Goal: Understand process/instructions

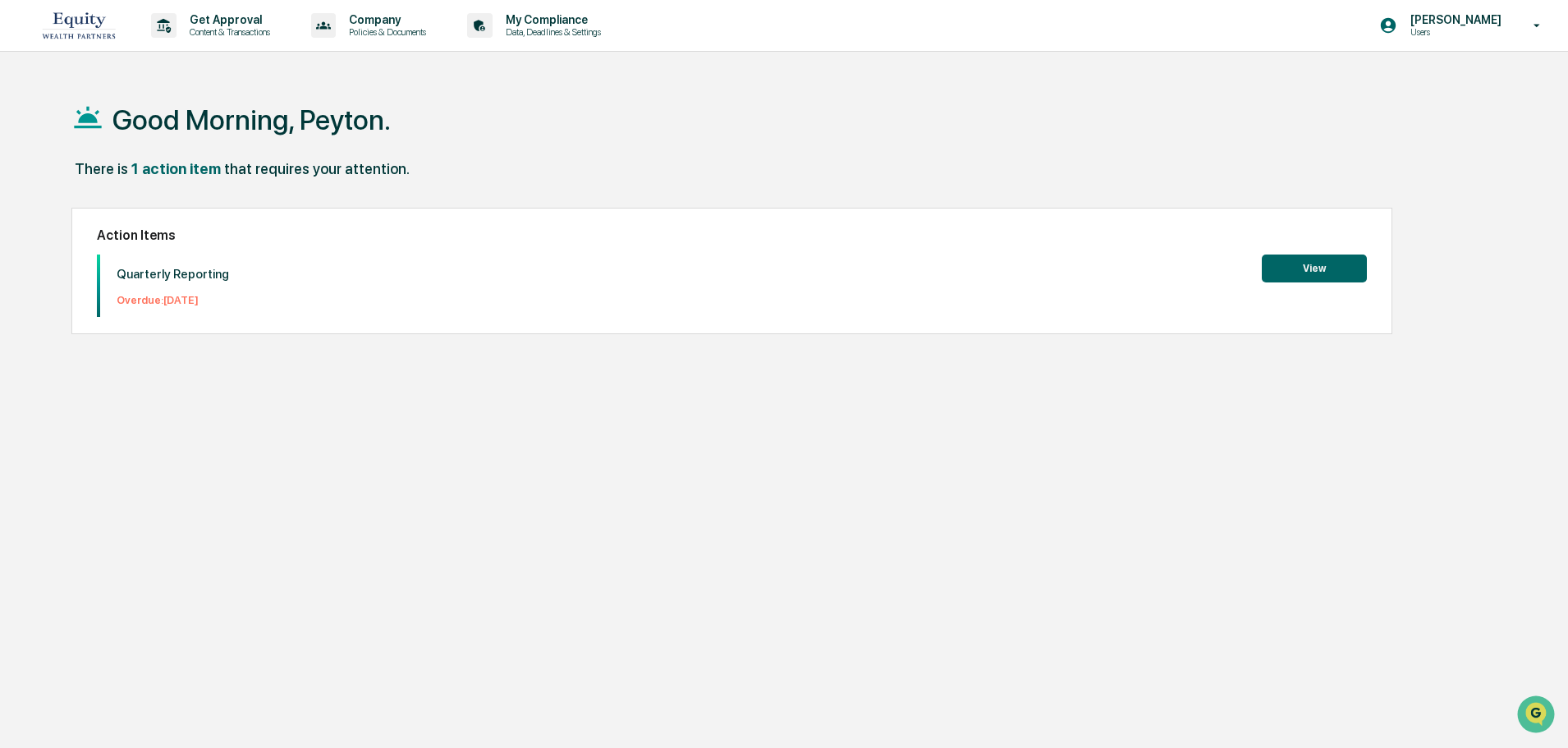
click at [1311, 263] on button "View" at bounding box center [1314, 268] width 105 height 28
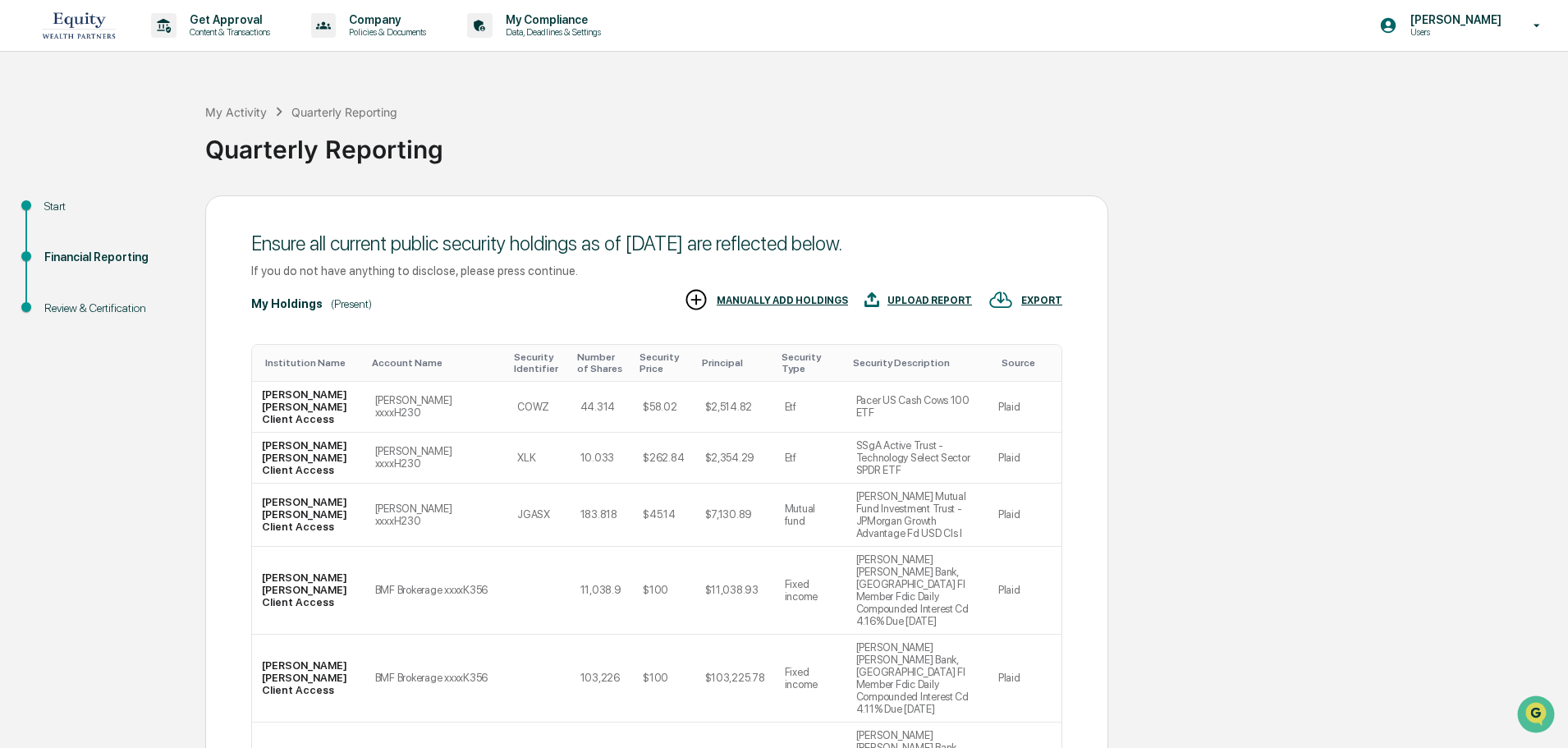
click at [66, 201] on div "Start" at bounding box center [112, 207] width 135 height 18
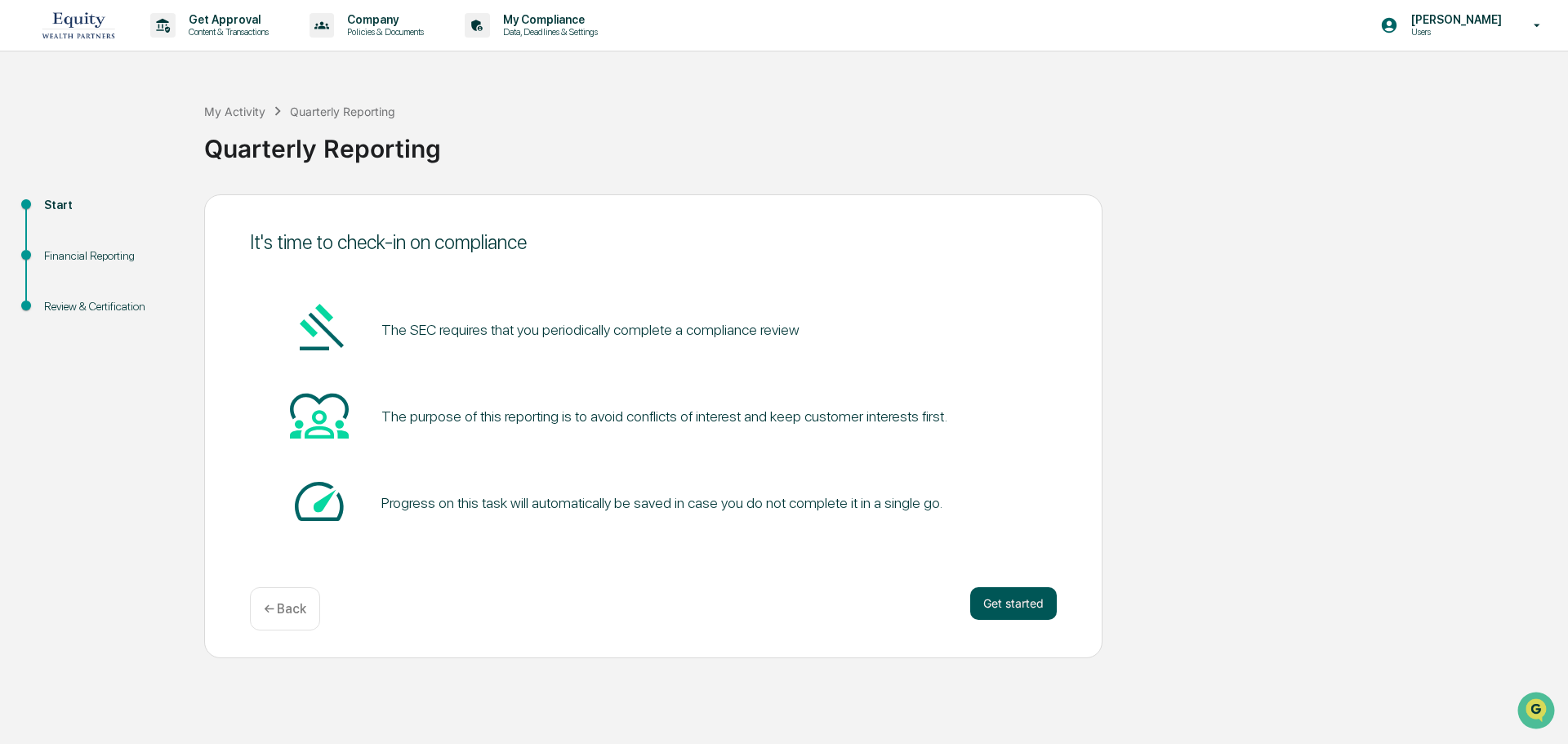
click at [1023, 607] on button "Get started" at bounding box center [1014, 602] width 87 height 32
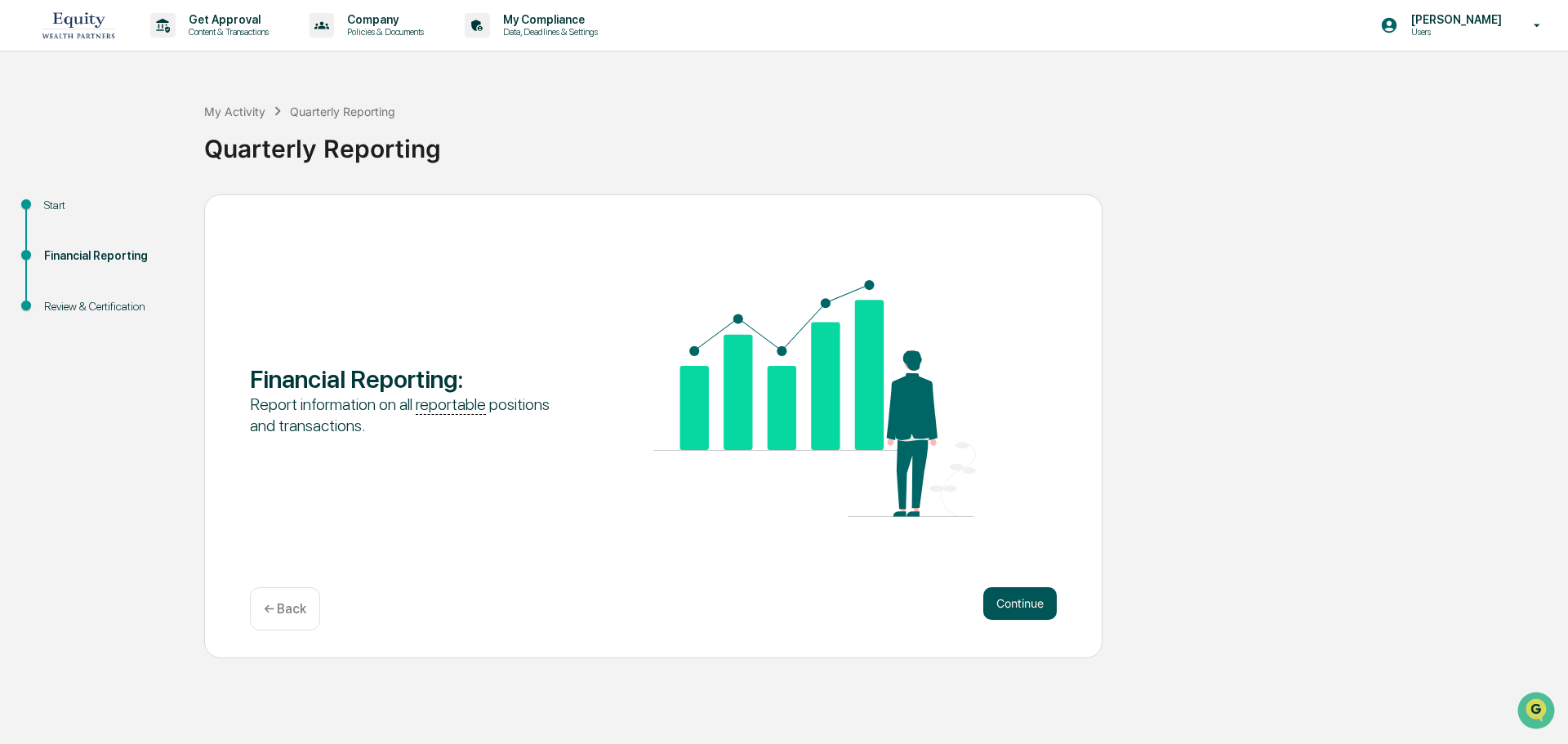
click at [1025, 606] on button "Continue" at bounding box center [1019, 602] width 73 height 32
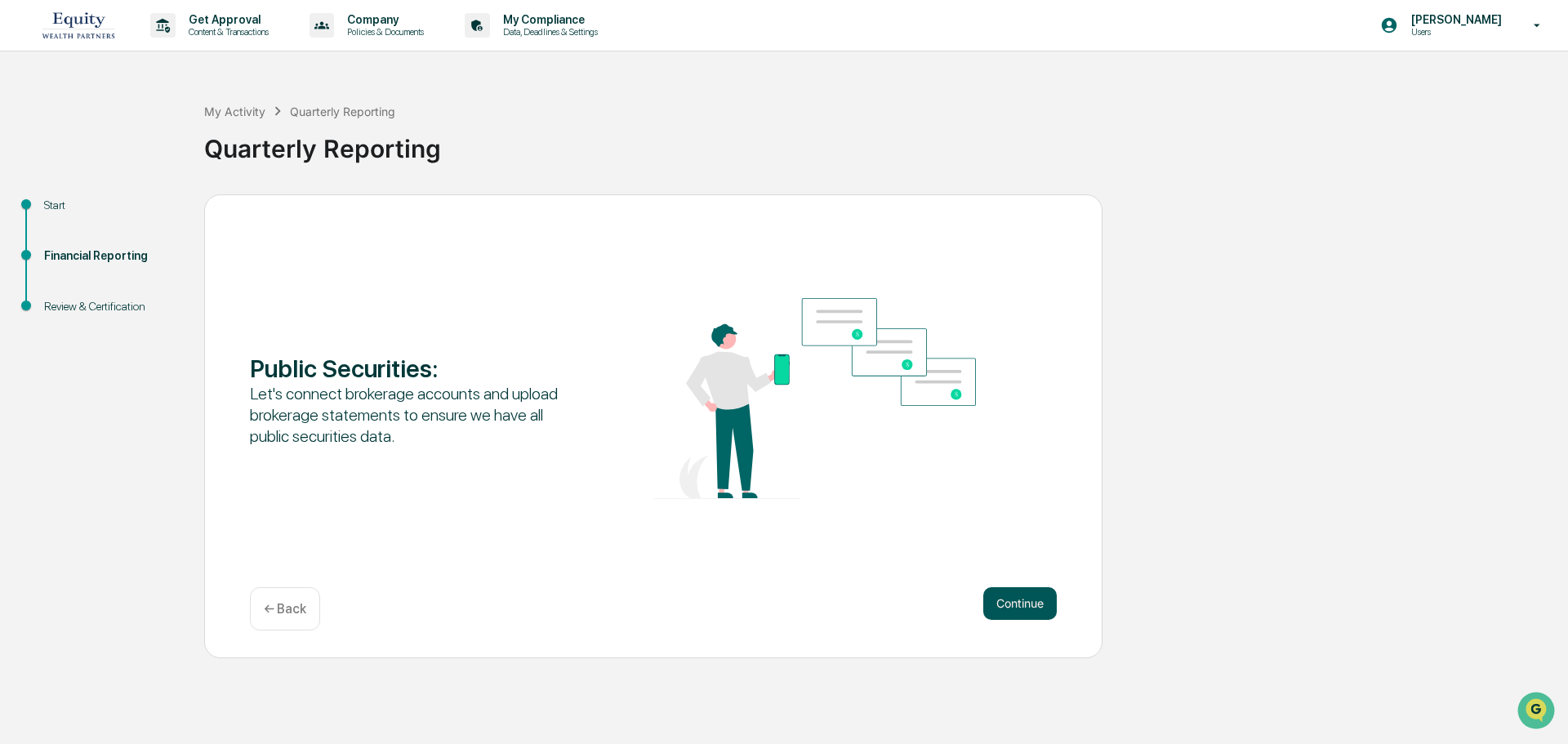
click at [1025, 601] on button "Continue" at bounding box center [1019, 602] width 73 height 32
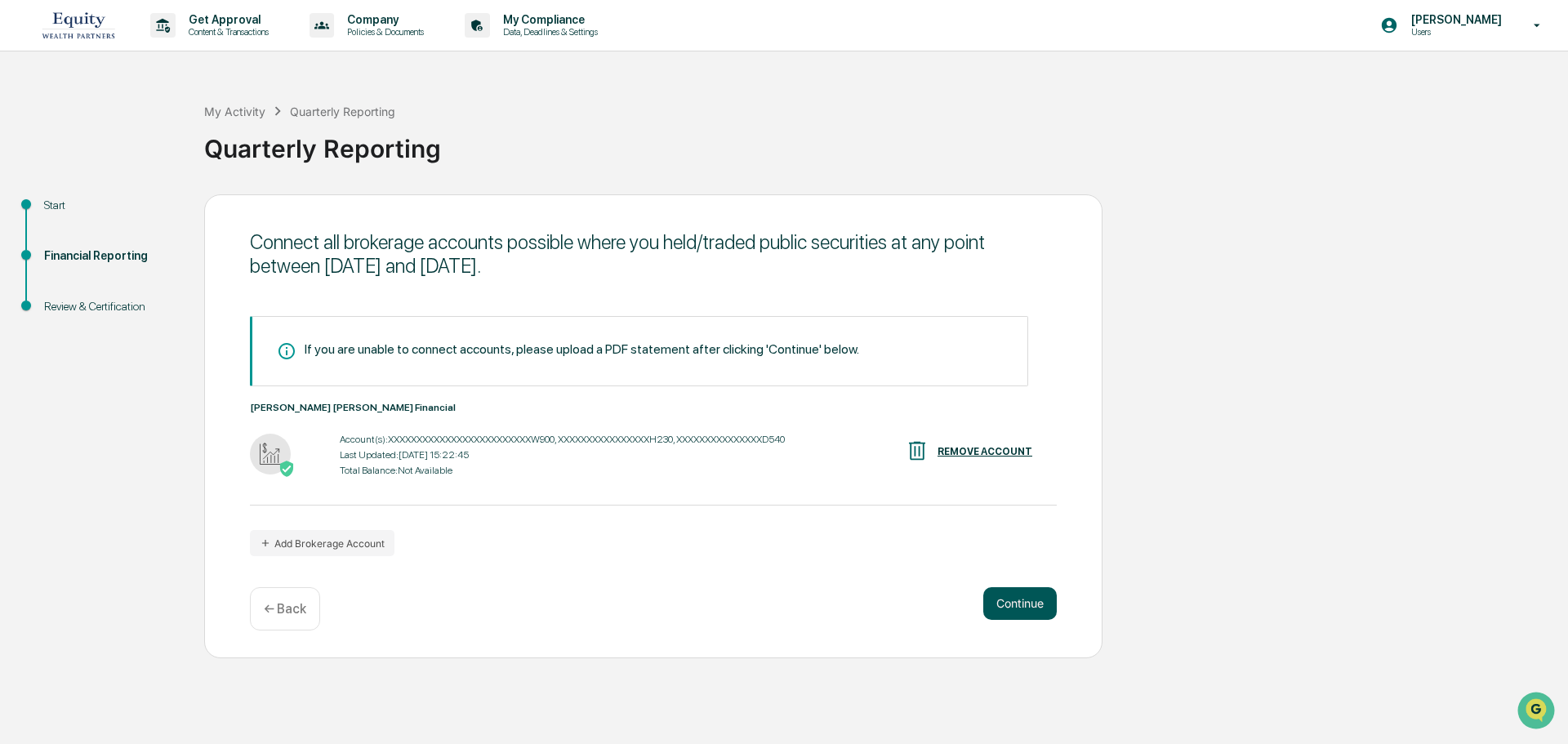
click at [1009, 606] on button "Continue" at bounding box center [1019, 602] width 73 height 32
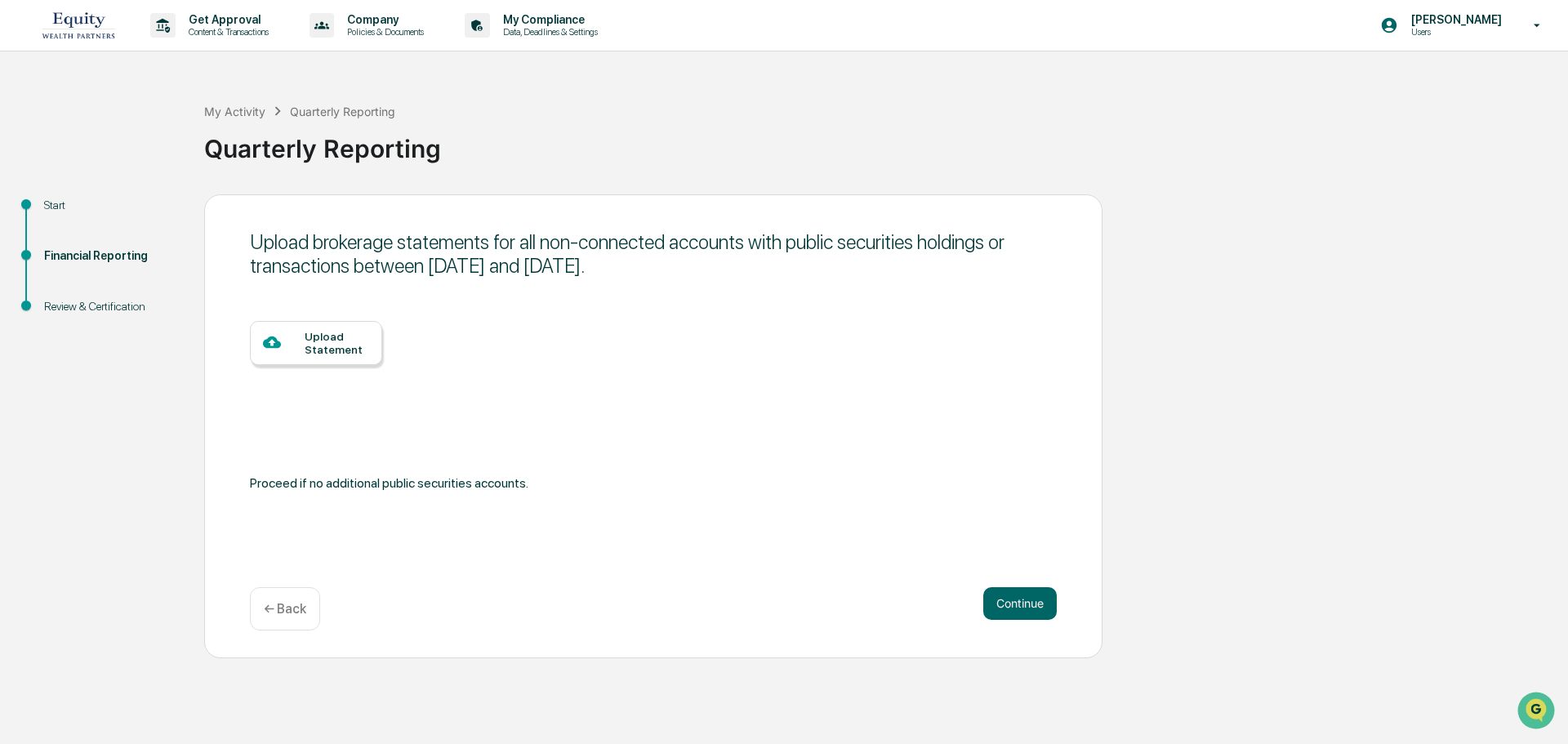
drag, startPoint x: 1032, startPoint y: 627, endPoint x: 1028, endPoint y: 615, distance: 12.6
click at [1030, 627] on div "Continue ← Back" at bounding box center [653, 608] width 807 height 43
click at [1028, 614] on button "Continue" at bounding box center [1019, 602] width 73 height 32
